Goal: Complete application form: Complete application form

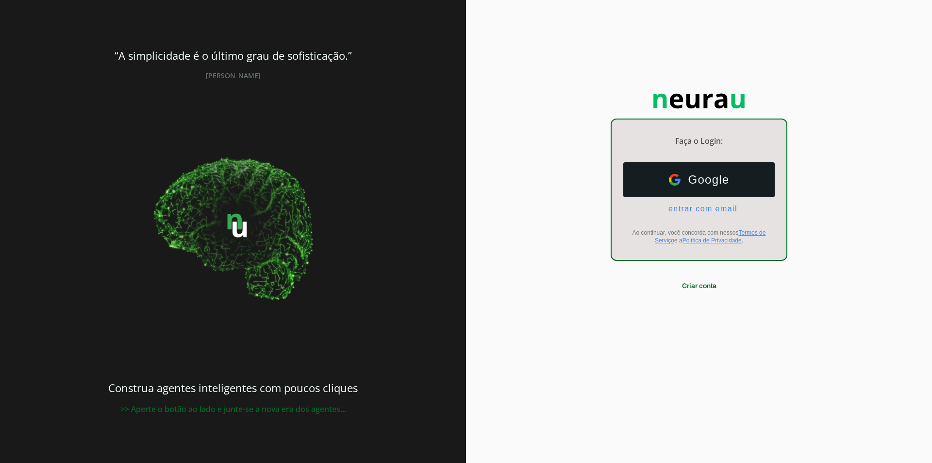
click at [717, 178] on span "Google" at bounding box center [705, 180] width 49 height 14
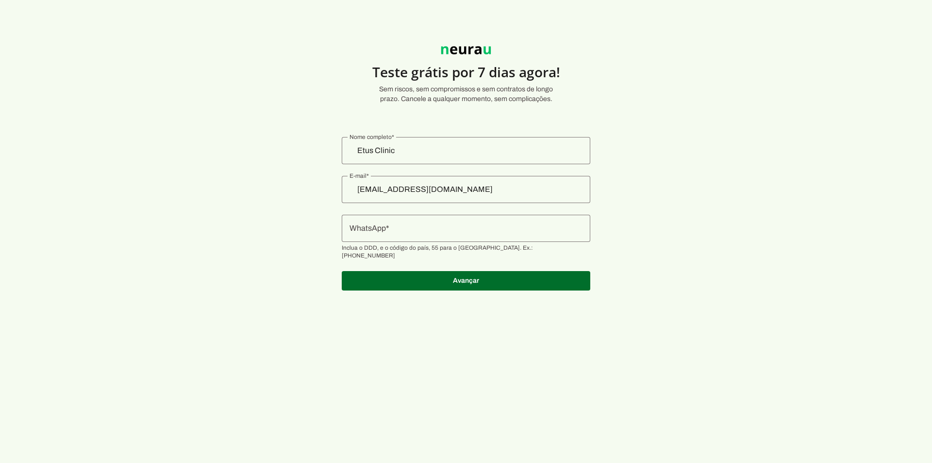
click at [427, 235] on div at bounding box center [466, 228] width 249 height 27
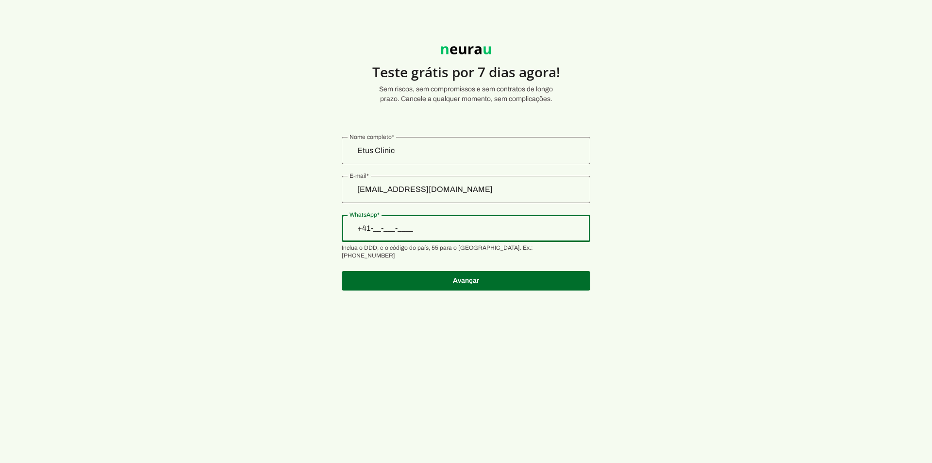
type input "+4_(___)___-____"
type input "[PHONE_NUMBER]"
type md-outlined-text-field "[PHONE_NUMBER]"
click at [433, 276] on span at bounding box center [466, 280] width 249 height 23
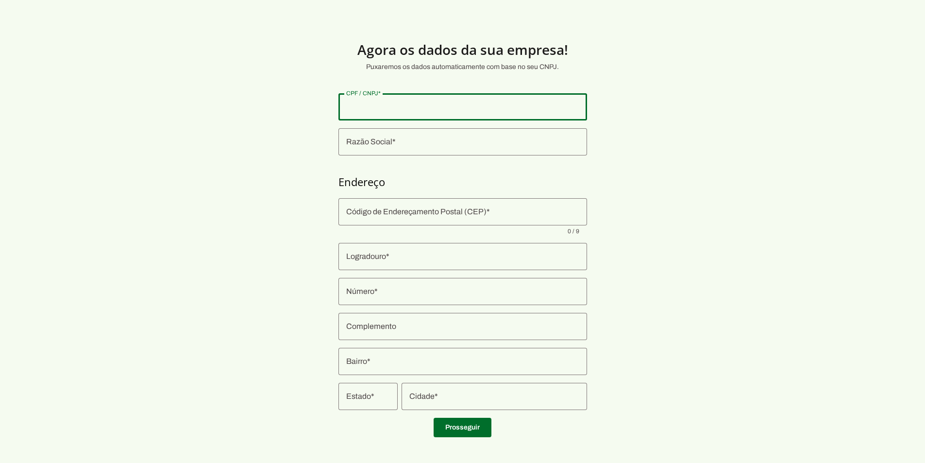
click at [362, 108] on input "CPF / CNPJ" at bounding box center [462, 107] width 233 height 12
type input "35.396.751/0001-53"
type md-outlined-text-field "35.396.751/0001-53"
click at [379, 141] on input "Razão Social" at bounding box center [462, 142] width 233 height 12
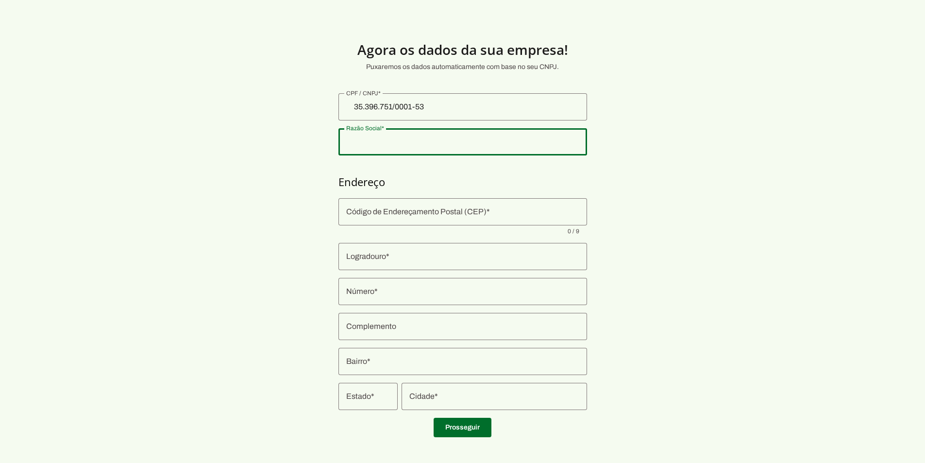
scroll to position [5, 0]
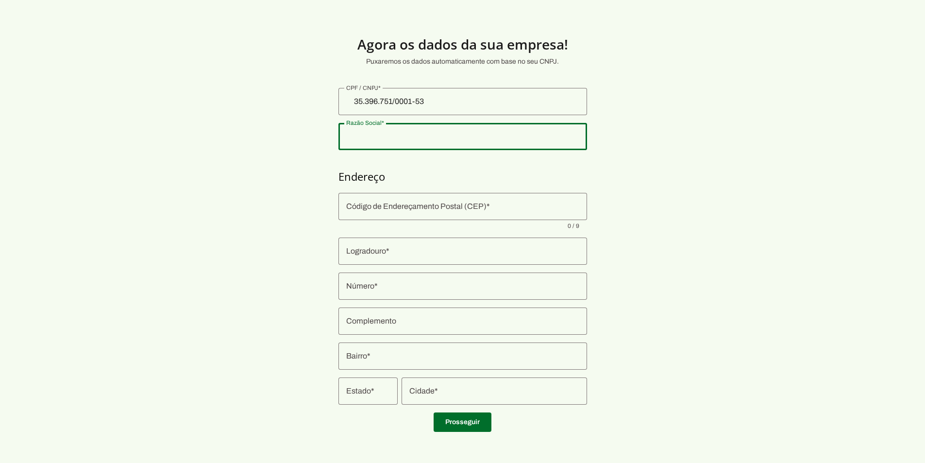
type input "SIMEAO E HAUSCHILD MEDICOS LTDA"
type input "80740-015"
type input "Rua General [PERSON_NAME]"
type input "1733"
type input "Sala 601 Andar 06 Cond Mai Work Ed"
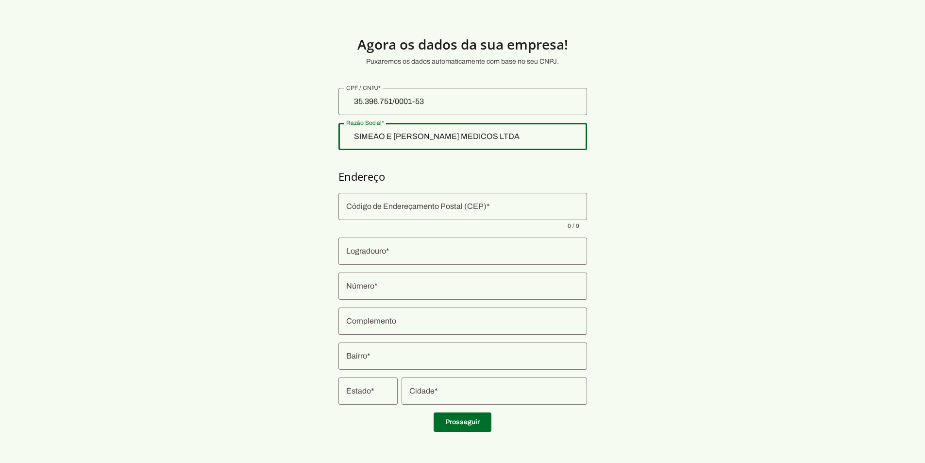
type input "Campina do Siqueira"
type input "[GEOGRAPHIC_DATA]"
type input "PR"
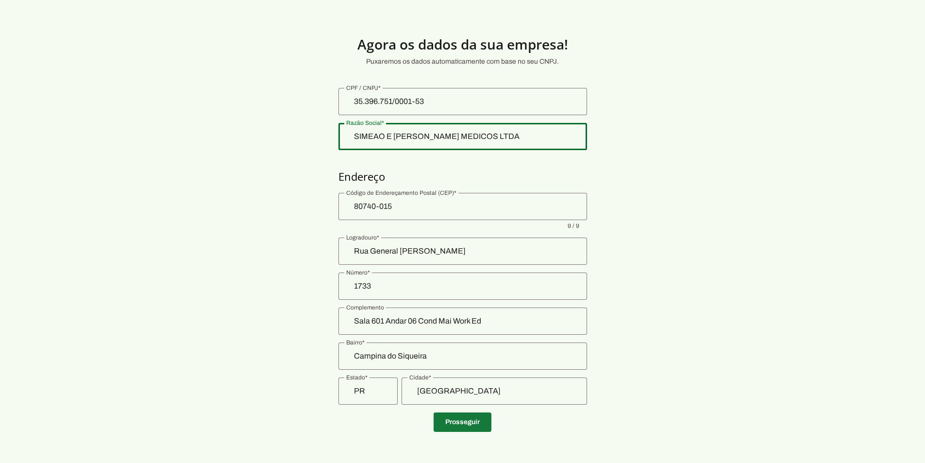
click at [468, 423] on span at bounding box center [463, 421] width 58 height 23
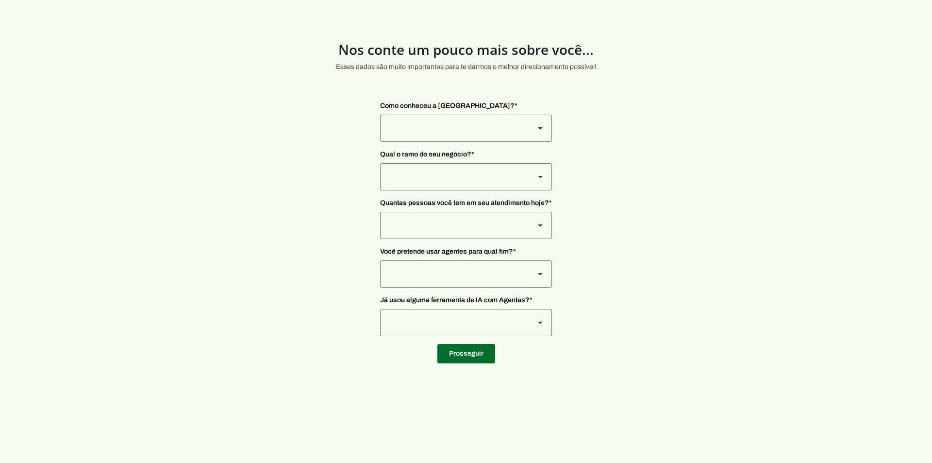
click at [421, 130] on div at bounding box center [453, 128] width 147 height 27
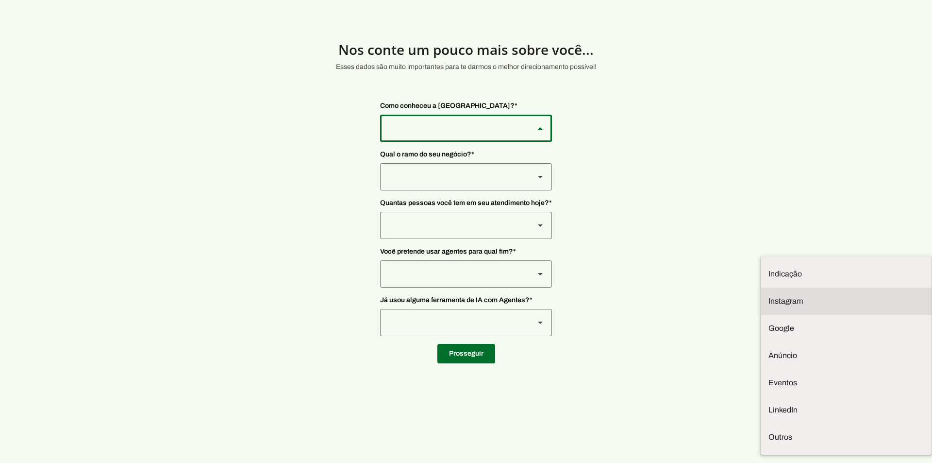
click at [769, 295] on slot at bounding box center [846, 301] width 155 height 12
type md-outlined-select "SqiumnrPQyqUQpijGxgf"
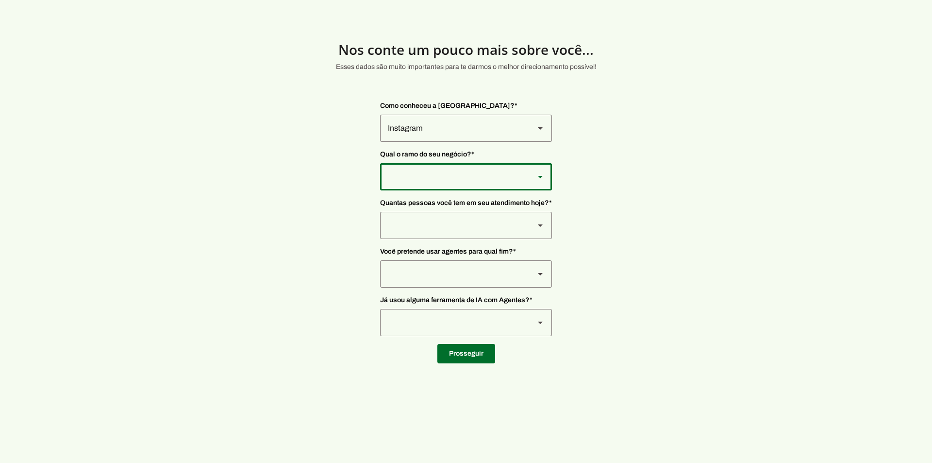
click at [405, 184] on div at bounding box center [453, 176] width 147 height 27
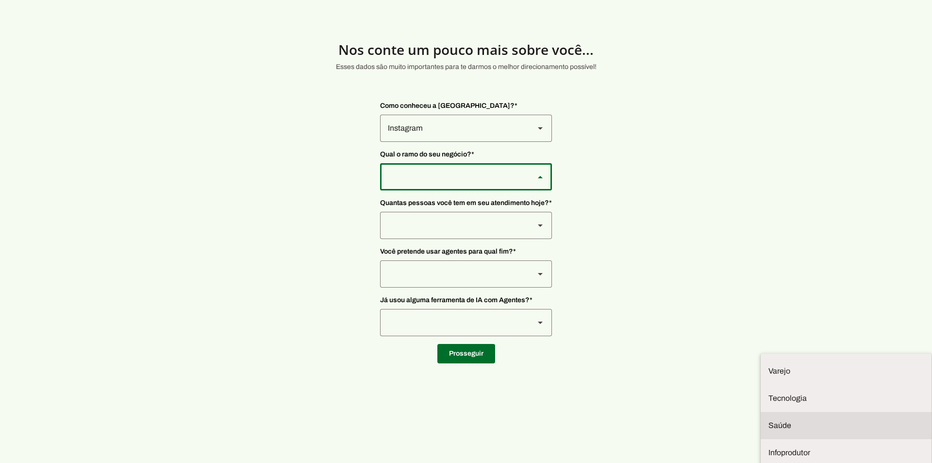
click at [769, 419] on slot at bounding box center [846, 425] width 155 height 12
type md-outlined-select "qBJqoSCgnuqgxNhyRfhz"
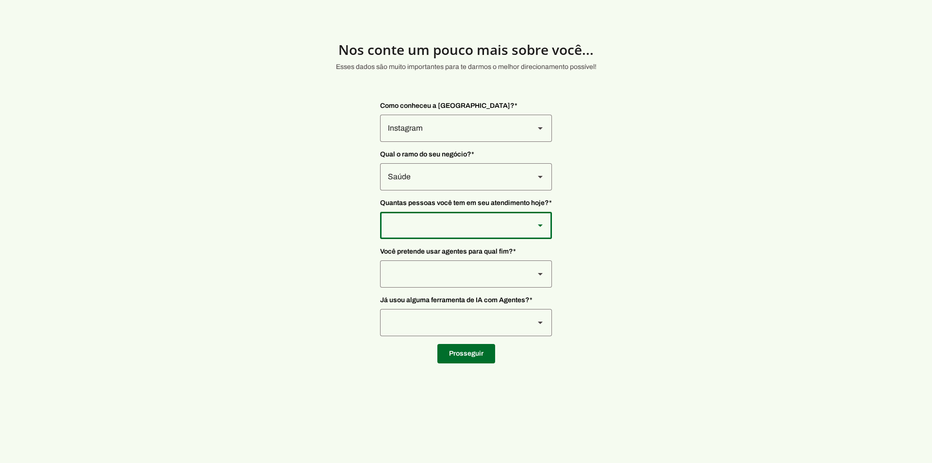
click at [437, 221] on div at bounding box center [453, 225] width 147 height 27
click at [769, 462] on slot at bounding box center [846, 468] width 155 height 12
type md-outlined-select "yHmeUixsC5IlBgFUkJwN"
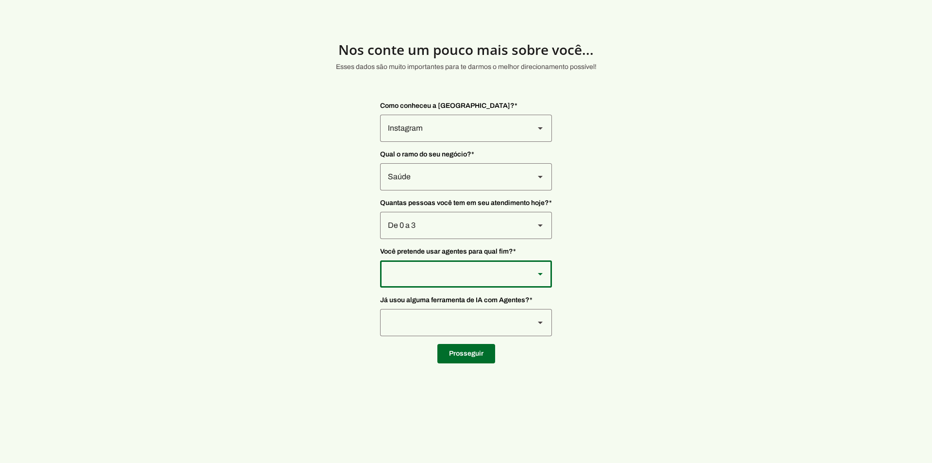
click at [414, 277] on div at bounding box center [453, 273] width 147 height 27
click at [0, 0] on slot "Secretário de Clinica" at bounding box center [0, 0] width 0 height 0
type md-outlined-select "jhpZzhB7z5SzQnvZD2gM"
click at [411, 321] on div at bounding box center [453, 322] width 147 height 27
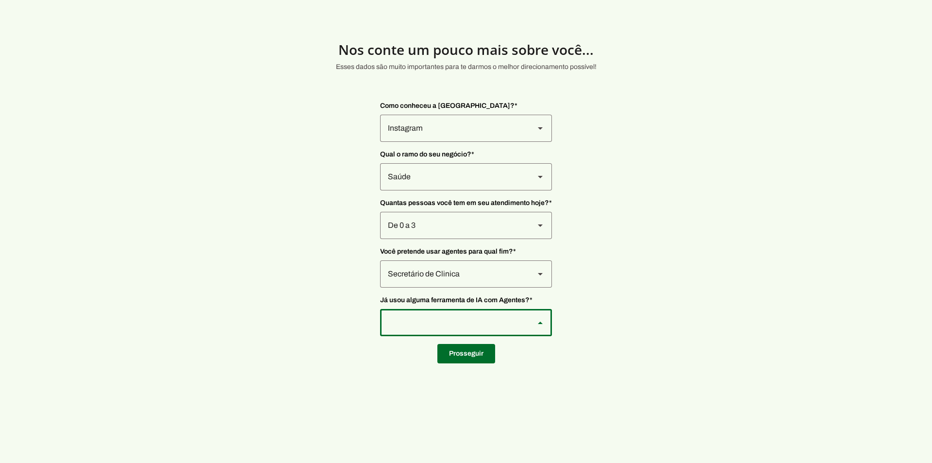
click at [0, 0] on slot "Sim" at bounding box center [0, 0] width 0 height 0
type md-outlined-select "VW4vzTVOoC6mj29ueI2H"
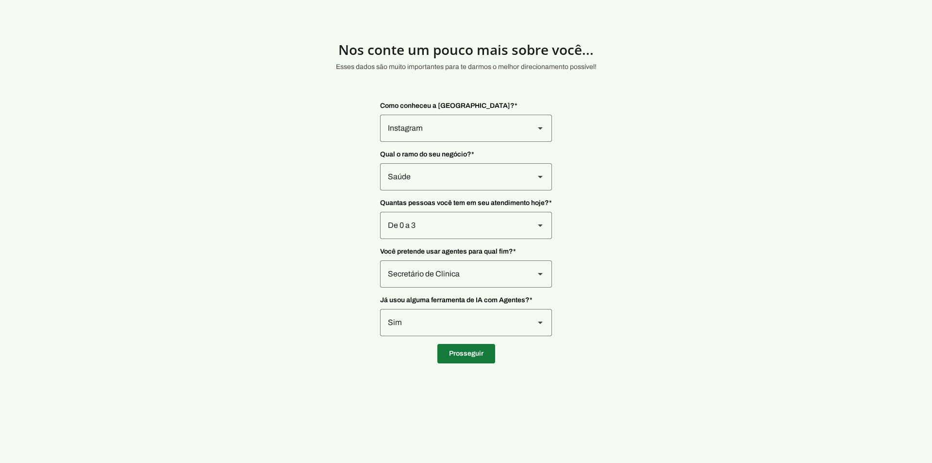
click at [453, 353] on span at bounding box center [466, 353] width 58 height 23
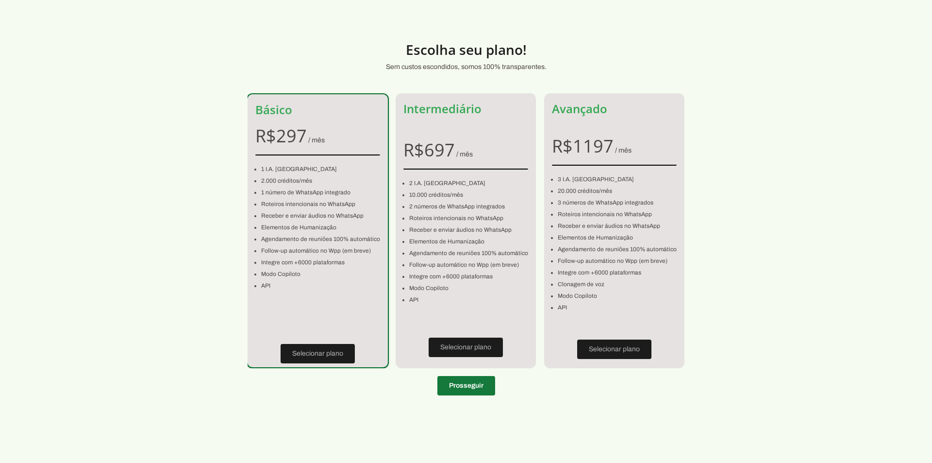
click at [474, 393] on span at bounding box center [466, 385] width 58 height 23
type input "80740-015"
type input "Rua General [PERSON_NAME]"
type input "1733"
type input "Sala 601 Andar 06 Cond Mai Work Ed"
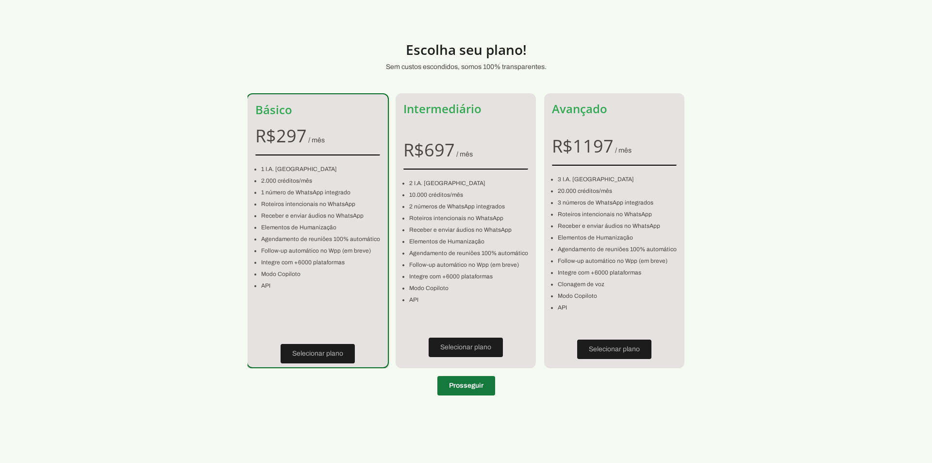
type input "Campina do Siqueira"
type input "[GEOGRAPHIC_DATA]"
type input "PR"
type input "35.396.751/0001-53"
type input "[PHONE_NUMBER]"
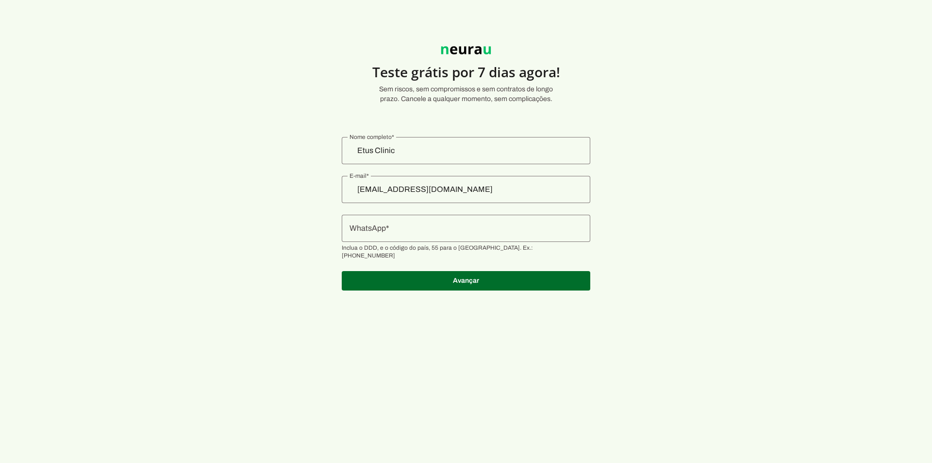
click at [452, 234] on input "WhatsApp" at bounding box center [466, 228] width 233 height 12
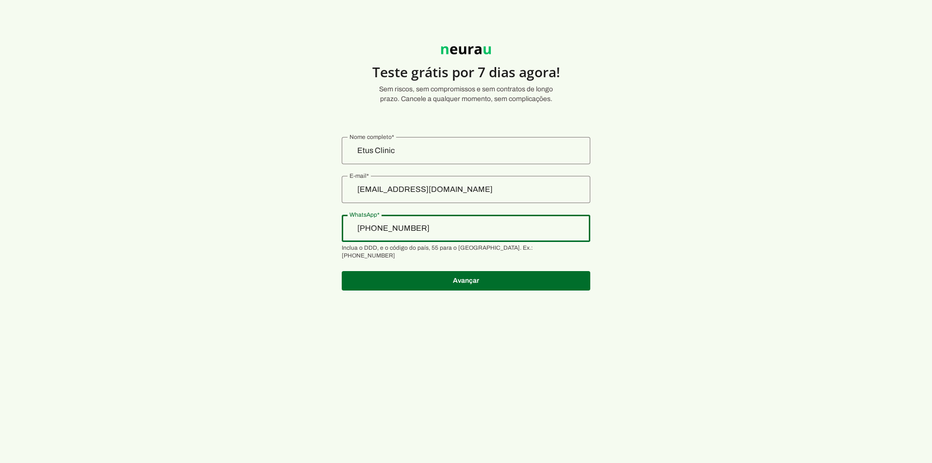
type input "[PHONE_NUMBER]"
type md-outlined-text-field "[PHONE_NUMBER]"
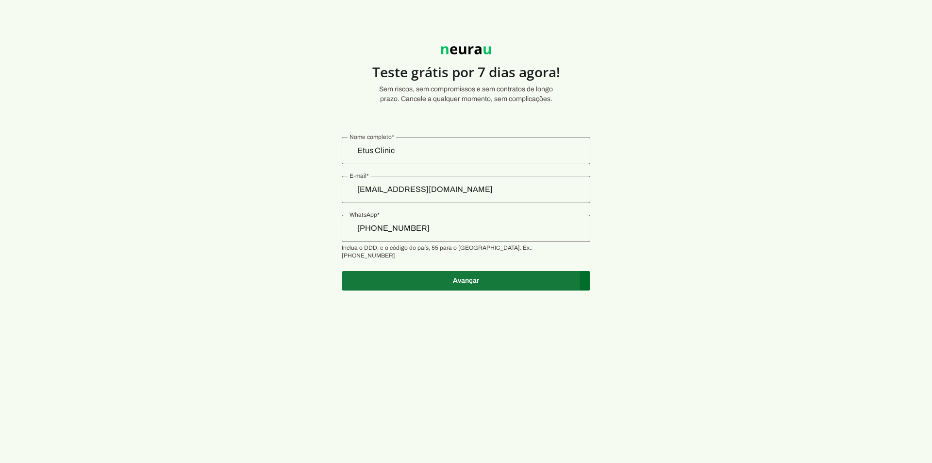
click at [469, 275] on span at bounding box center [466, 280] width 249 height 23
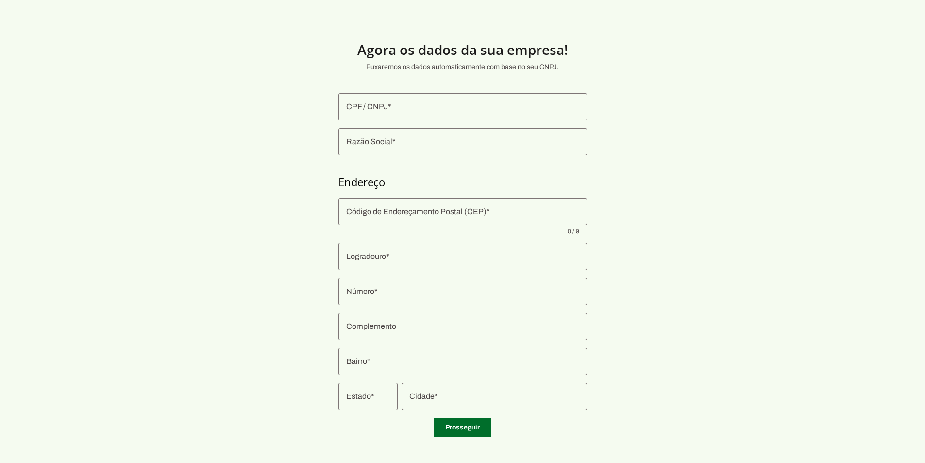
click at [385, 106] on input "CPF / CNPJ" at bounding box center [462, 107] width 233 height 12
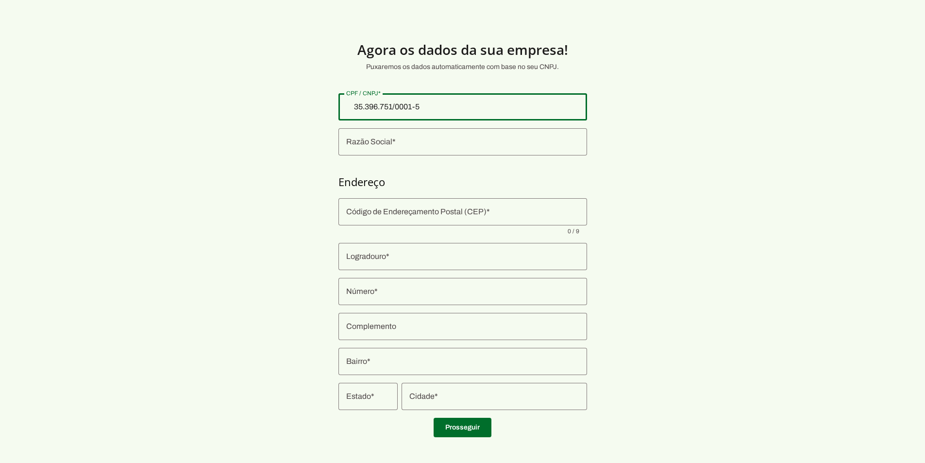
type input "35.396.751/0001-53"
click at [764, 167] on section "Agora os dados da sua empresa! Puxaremos os dados automaticamente com base no s…" at bounding box center [462, 233] width 925 height 421
type md-outlined-text-field "35.396.751/0001-53"
click at [430, 150] on div at bounding box center [462, 141] width 249 height 27
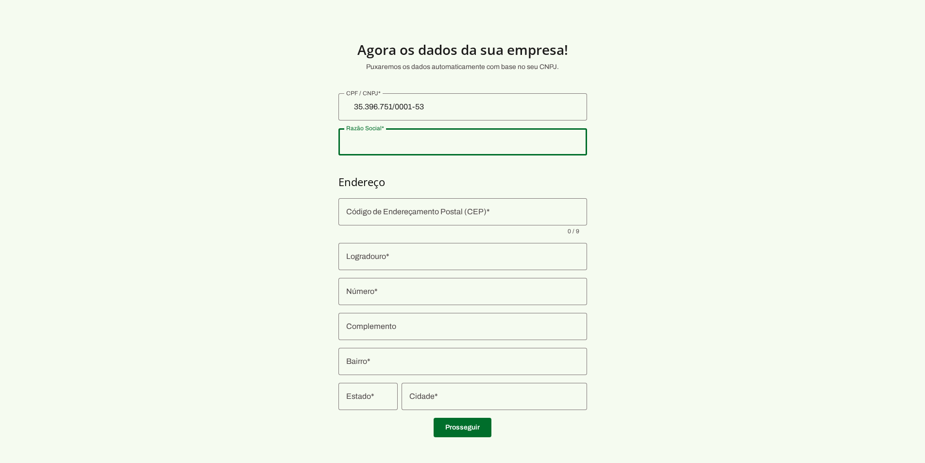
type input "SIMEAO E HAUSCHILD MEDICOS LTDA"
type input "80740-015"
type input "Rua General [PERSON_NAME]"
type input "1733"
type input "Sala 601 Andar 06 Cond Mai Work Ed"
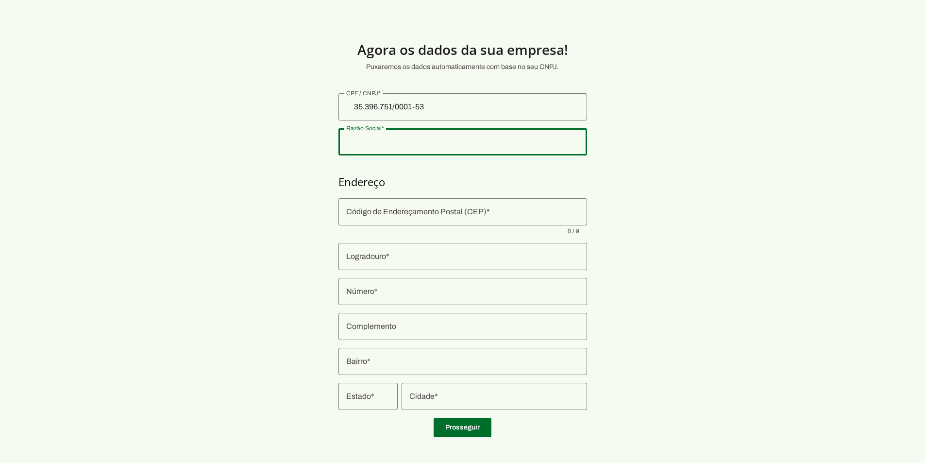
type input "Campina do Siqueira"
type input "[GEOGRAPHIC_DATA]"
type input "PR"
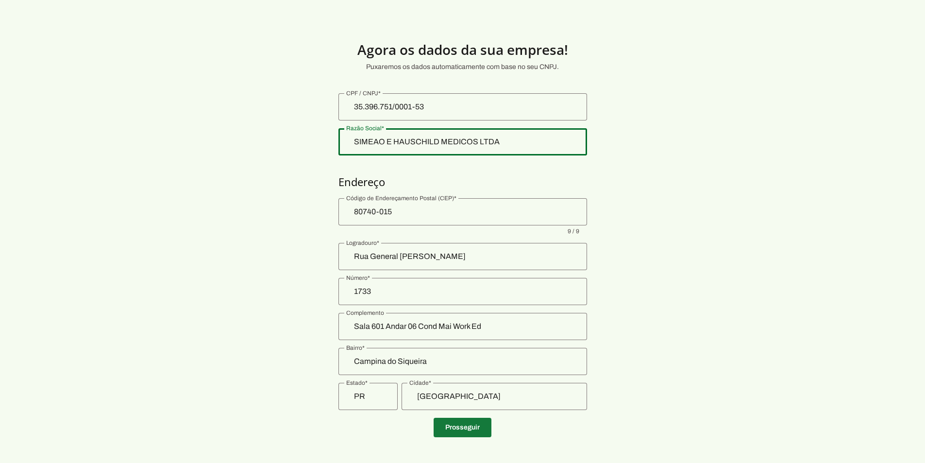
click at [469, 427] on span at bounding box center [463, 427] width 58 height 23
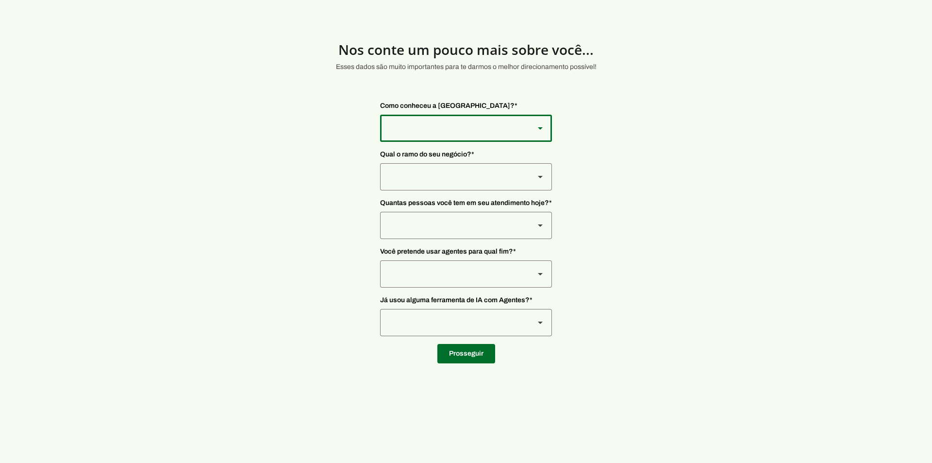
click at [437, 129] on div at bounding box center [453, 128] width 147 height 27
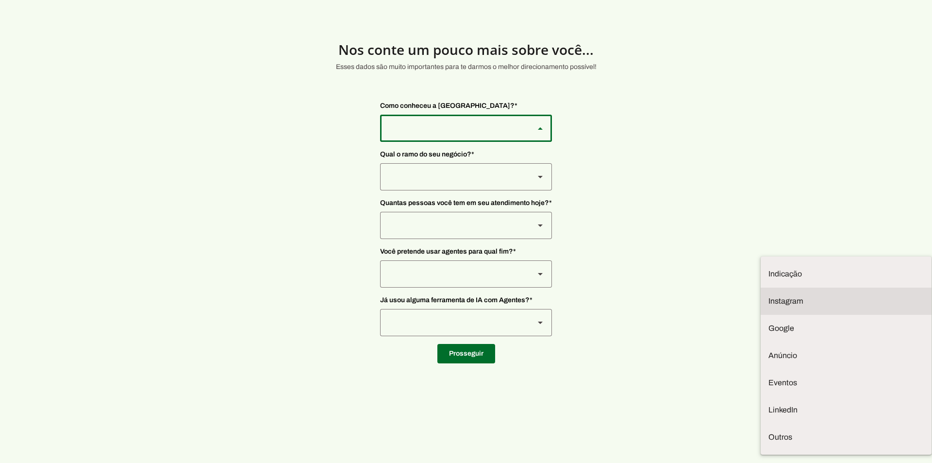
click at [0, 0] on slot "Instagram" at bounding box center [0, 0] width 0 height 0
type md-outlined-select "SqiumnrPQyqUQpijGxgf"
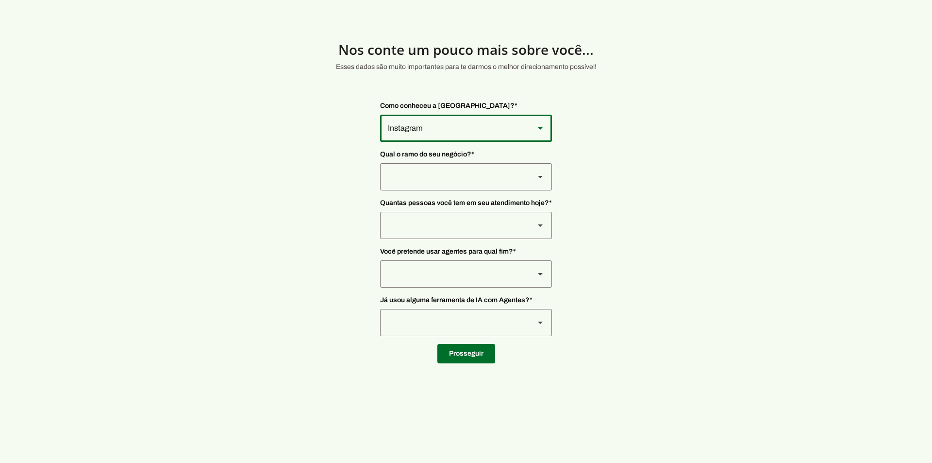
click at [405, 177] on div at bounding box center [453, 176] width 147 height 27
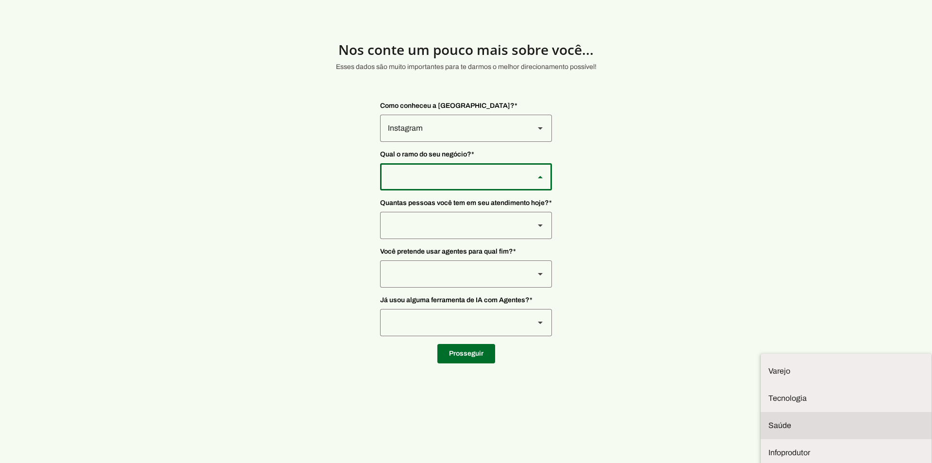
click at [761, 412] on md-item "Saúde" at bounding box center [846, 425] width 171 height 27
type md-outlined-select "qBJqoSCgnuqgxNhyRfhz"
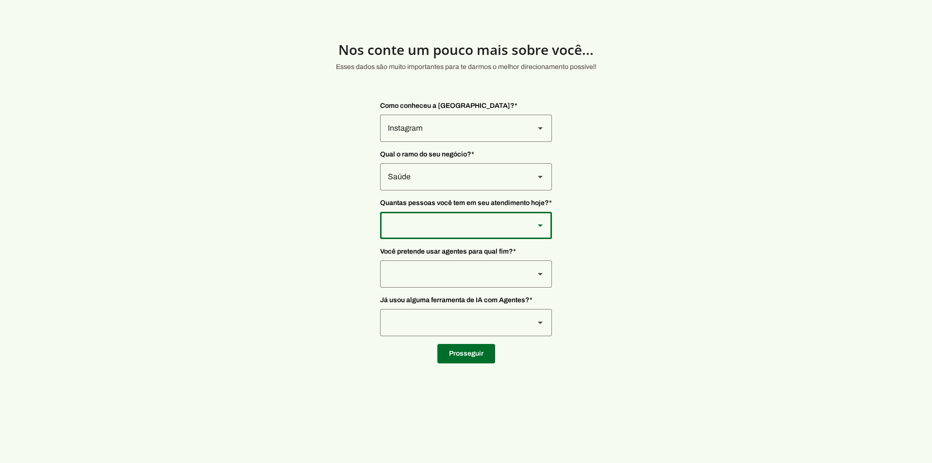
click at [401, 226] on div at bounding box center [453, 225] width 147 height 27
click at [0, 0] on slot "De 0 a 3" at bounding box center [0, 0] width 0 height 0
type md-outlined-select "yHmeUixsC5IlBgFUkJwN"
click at [402, 269] on div at bounding box center [453, 273] width 147 height 27
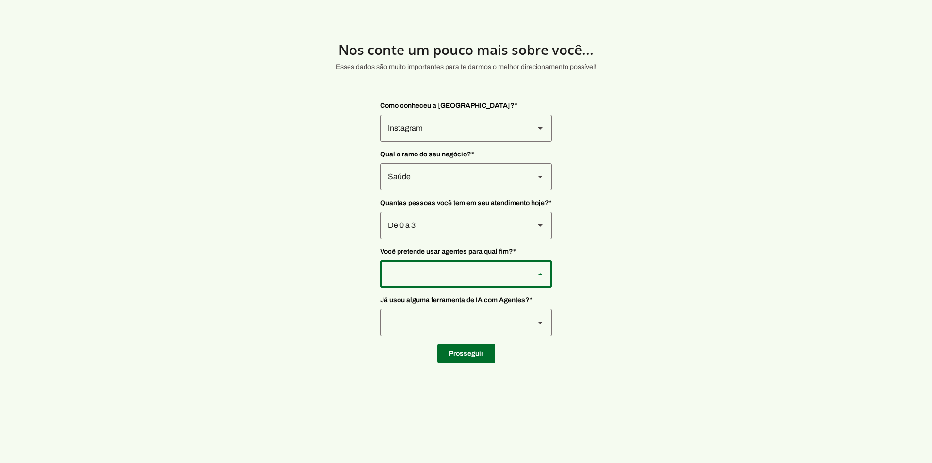
click at [0, 0] on slot "Secretário de Clinica" at bounding box center [0, 0] width 0 height 0
type md-outlined-select "jhpZzhB7z5SzQnvZD2gM"
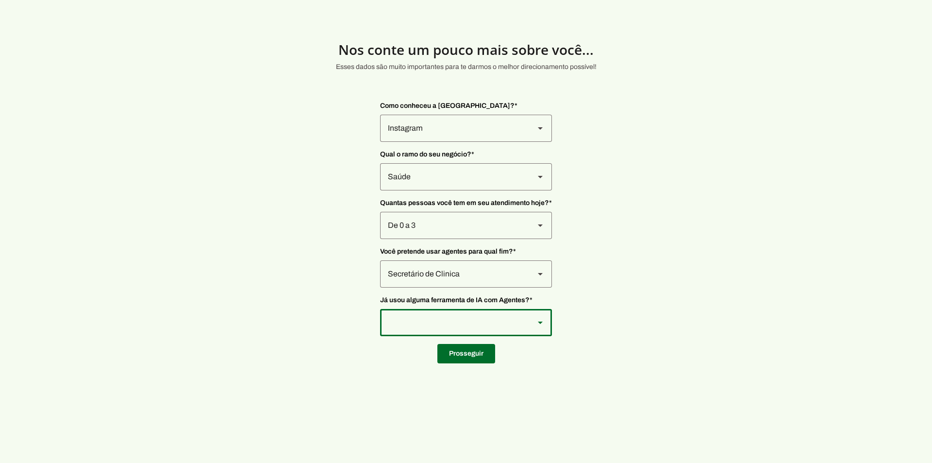
click at [416, 333] on div at bounding box center [453, 322] width 147 height 27
type md-outlined-select "VW4vzTVOoC6mj29ueI2H"
click at [458, 354] on span at bounding box center [466, 353] width 58 height 23
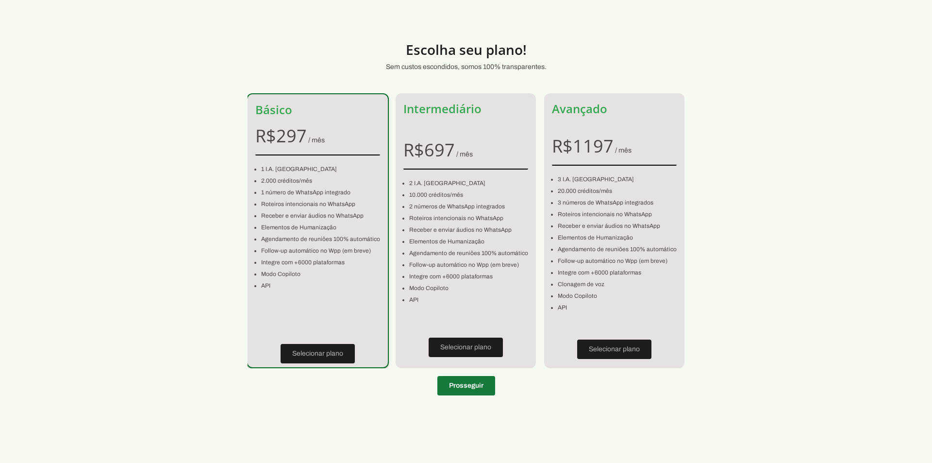
click at [457, 387] on span at bounding box center [466, 385] width 58 height 23
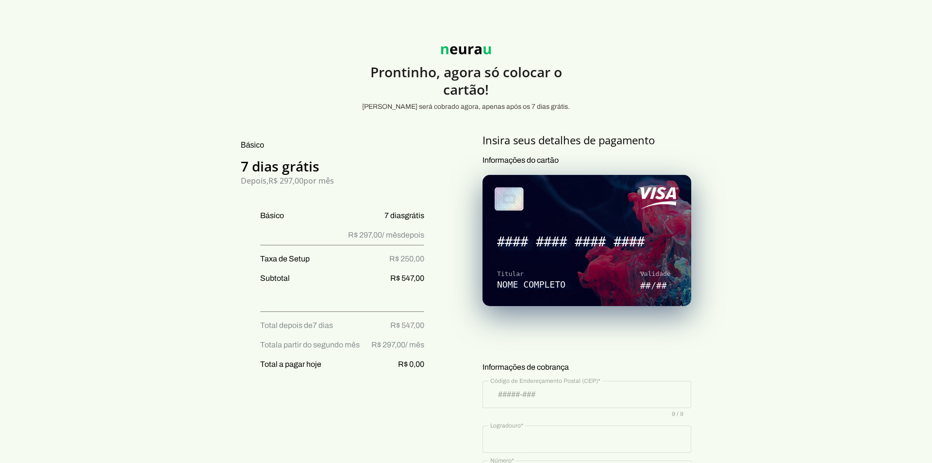
type input "80740-015"
type input "Rua General [PERSON_NAME]"
type input "1733"
type input "Sala 601 Andar 06 Cond Mai Work Ed"
type input "Campina do Siqueira"
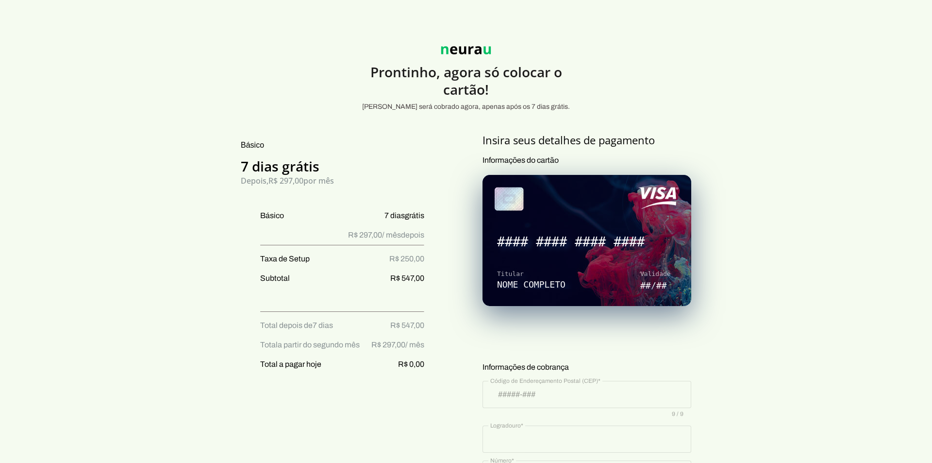
type input "[GEOGRAPHIC_DATA]"
type input "PR"
type input "35.396.751/0001-53"
type input "[PHONE_NUMBER]"
